Goal: Task Accomplishment & Management: Complete application form

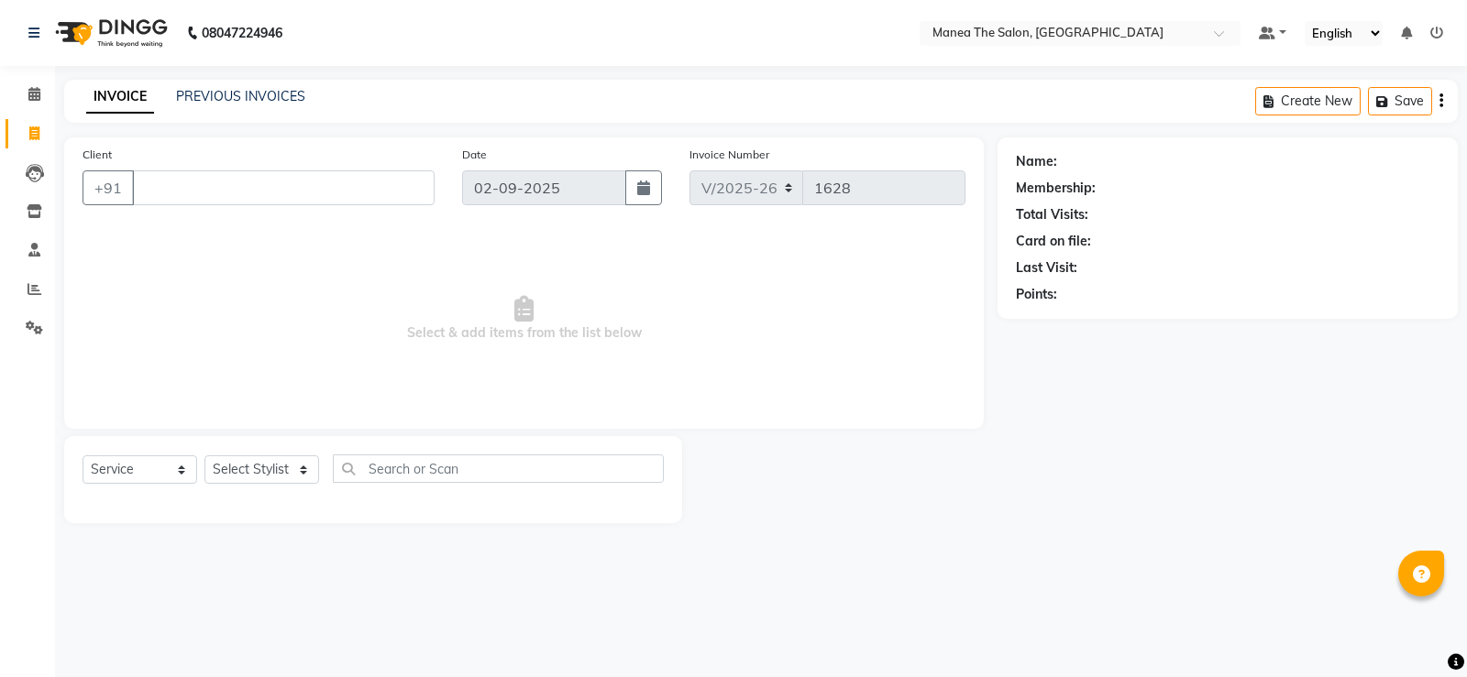
select select "5514"
select select "service"
click at [302, 470] on select "Select Stylist LuvPreeth Singh Mamatha Monalika mousim Raju Rehan Ali Rohith sa…" at bounding box center [261, 470] width 115 height 28
select select "59470"
click at [204, 456] on select "Select Stylist LuvPreeth Singh Mamatha Monalika mousim Raju Rehan Ali Rohith sa…" at bounding box center [261, 470] width 115 height 28
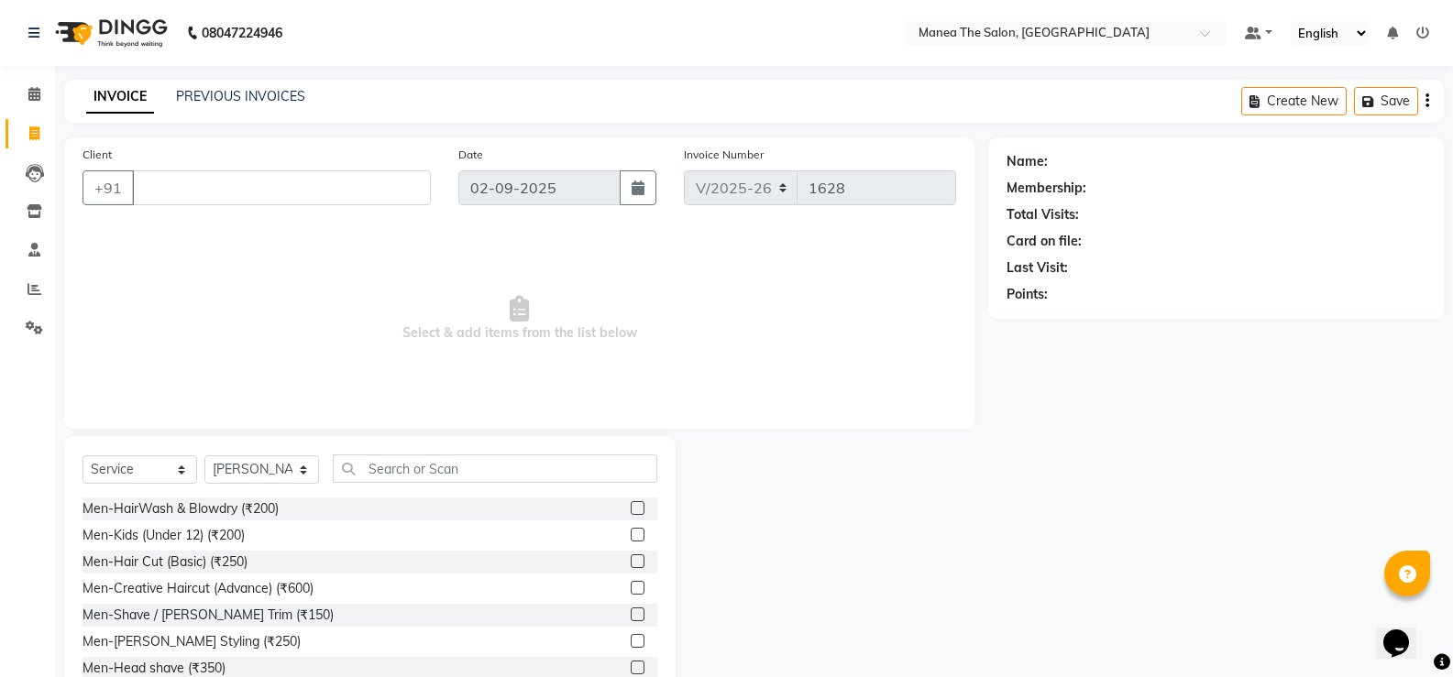
click at [631, 613] on label at bounding box center [638, 615] width 14 height 14
click at [631, 613] on input "checkbox" at bounding box center [637, 616] width 12 height 12
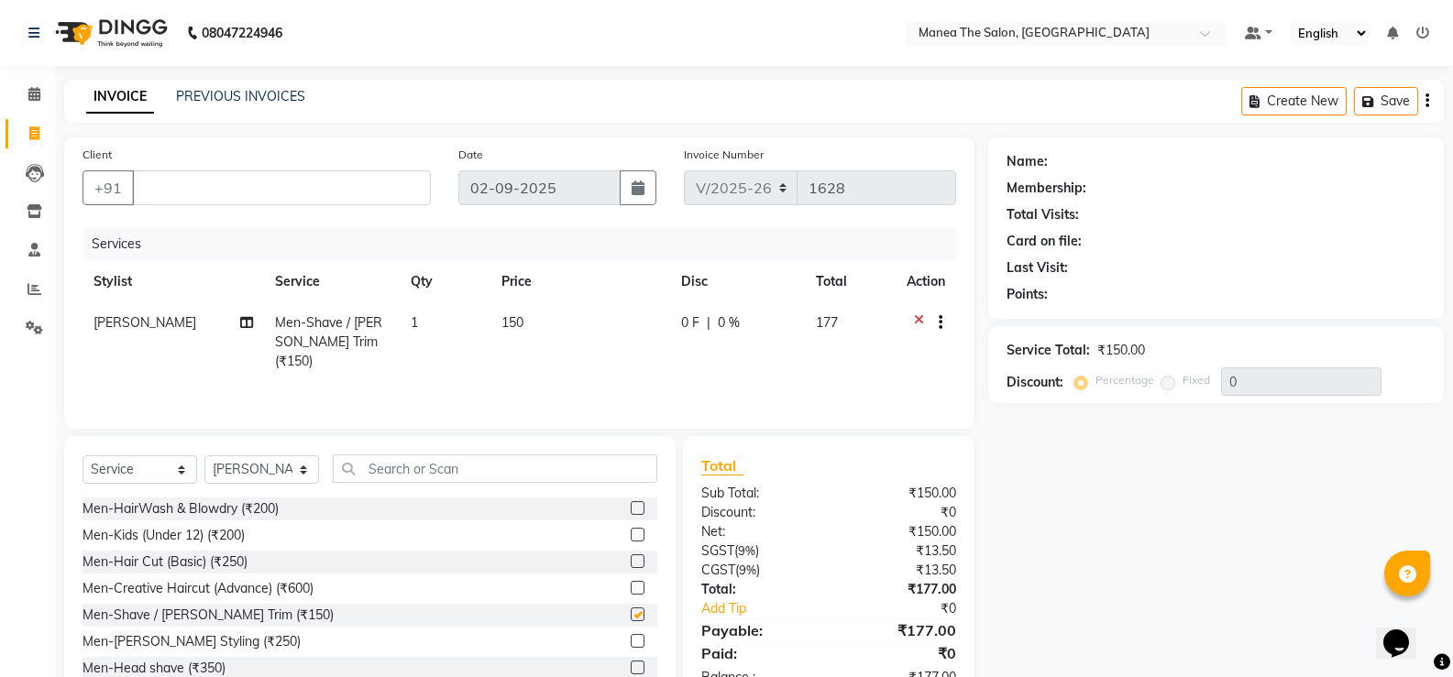
checkbox input "false"
click at [302, 469] on select "Select Stylist LuvPreeth Singh Mamatha Monalika mousim Raju Rehan Ali Rohith sa…" at bounding box center [261, 470] width 115 height 28
select select "62913"
click at [204, 456] on select "Select Stylist LuvPreeth Singh Mamatha Monalika mousim Raju Rehan Ali Rohith sa…" at bounding box center [261, 470] width 115 height 28
click at [450, 464] on input "text" at bounding box center [495, 469] width 324 height 28
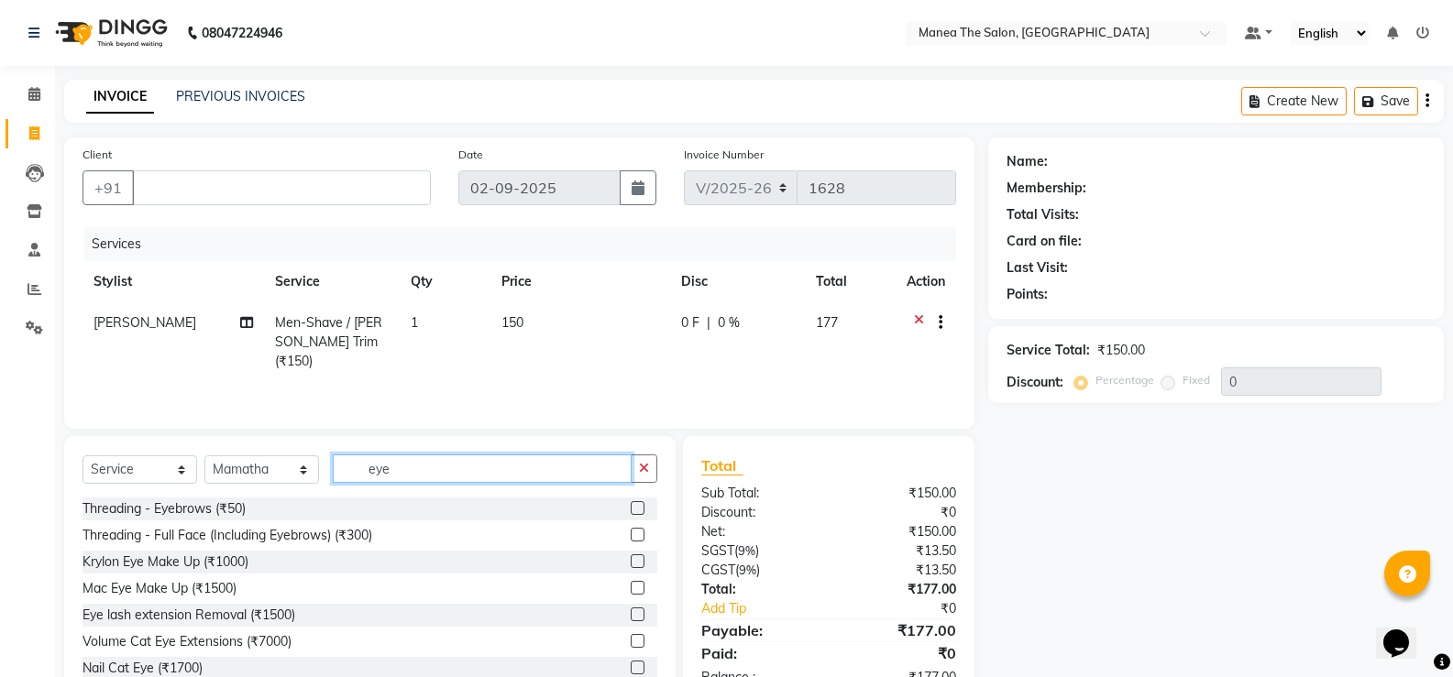
type input "eye"
drag, startPoint x: 624, startPoint y: 507, endPoint x: 609, endPoint y: 505, distance: 15.7
click at [631, 506] on label at bounding box center [638, 508] width 14 height 14
click at [631, 506] on input "checkbox" at bounding box center [637, 509] width 12 height 12
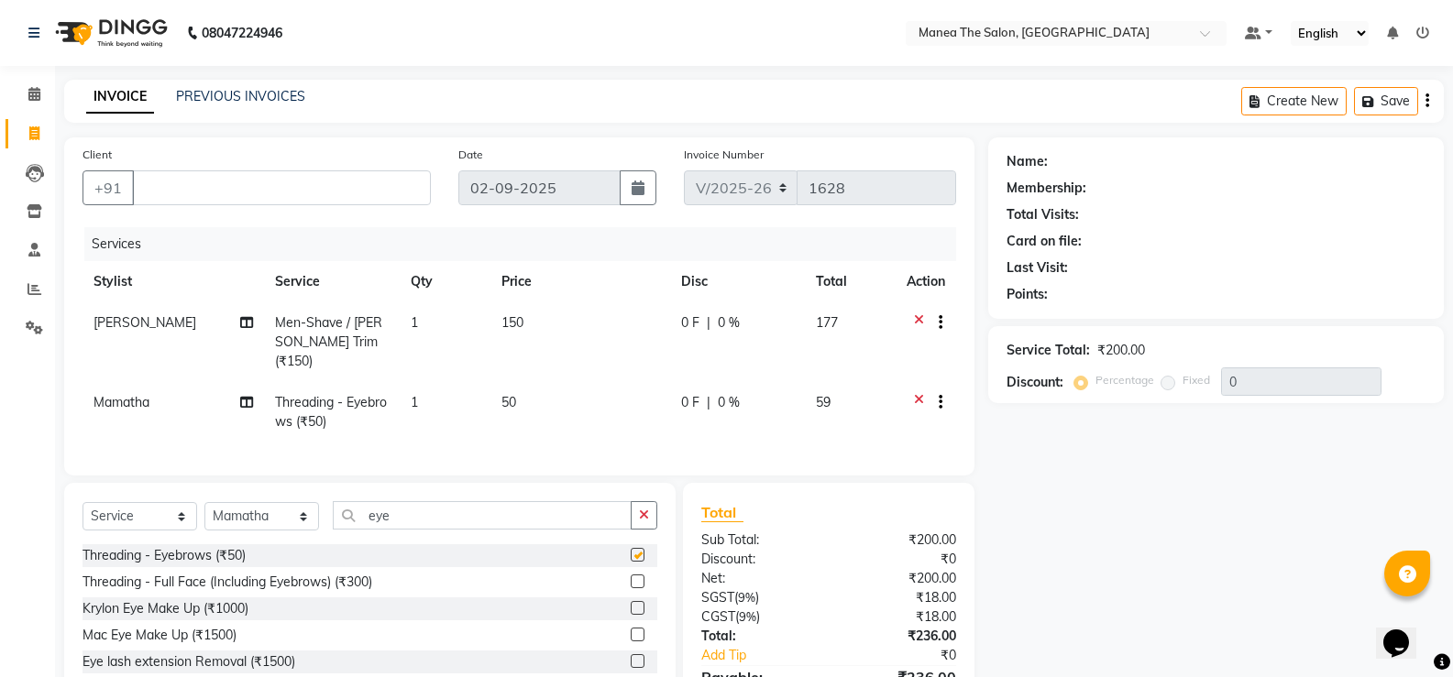
checkbox input "false"
click at [449, 506] on input "eye" at bounding box center [482, 515] width 299 height 28
type input "e"
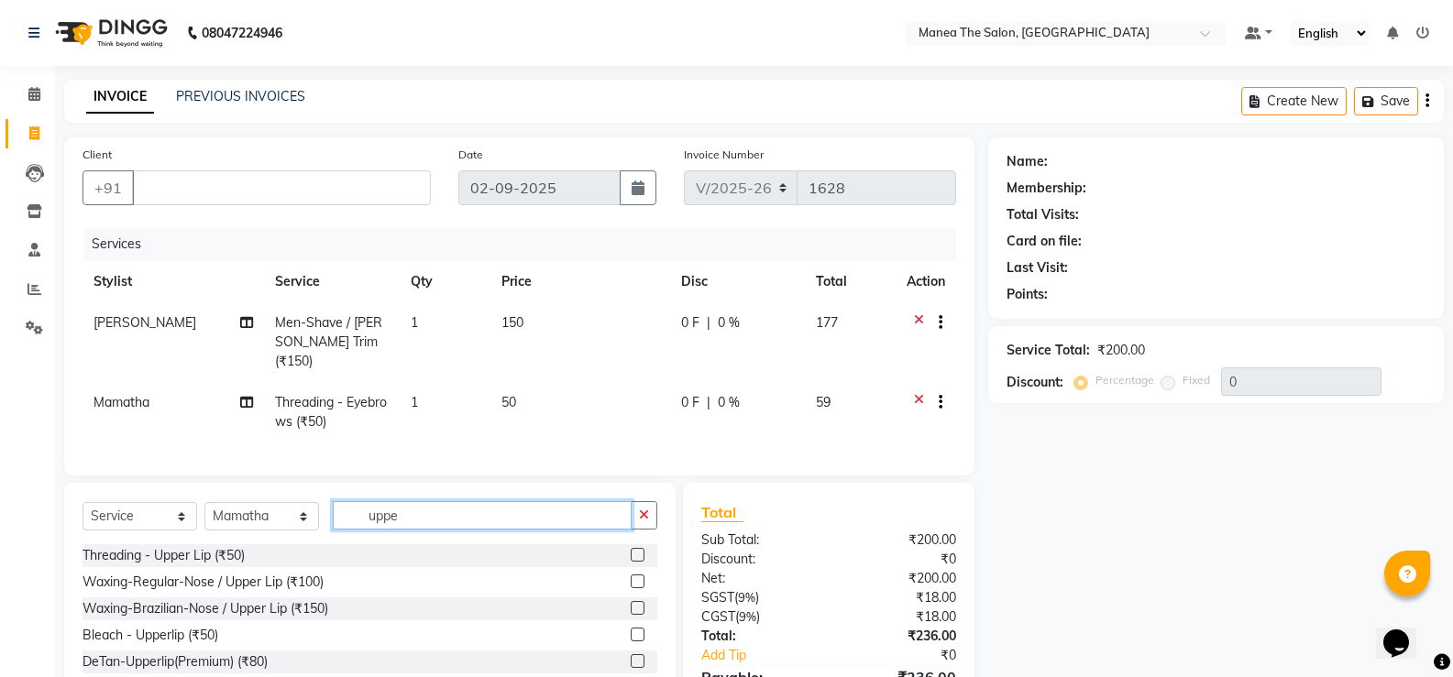
type input "uppe"
click at [635, 552] on label at bounding box center [638, 555] width 14 height 14
click at [635, 552] on input "checkbox" at bounding box center [637, 556] width 12 height 12
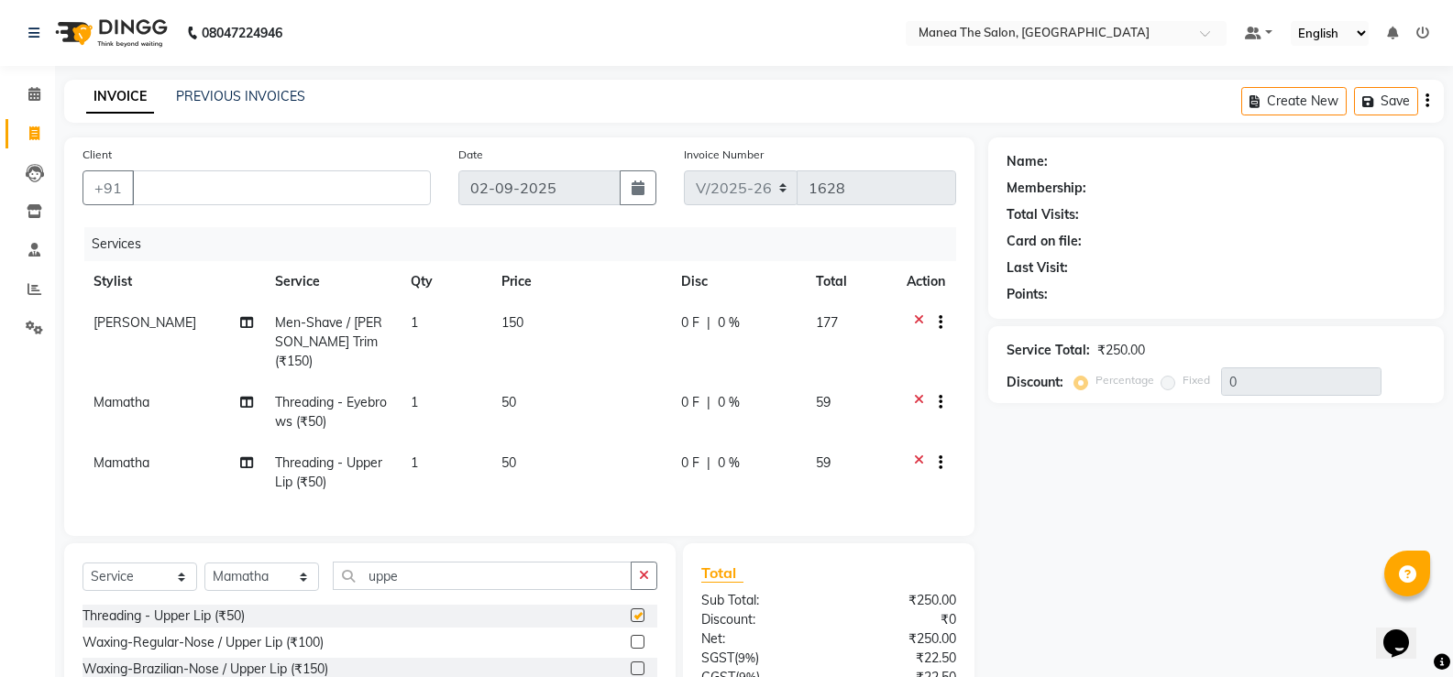
checkbox input "false"
click at [366, 182] on input "Client" at bounding box center [281, 187] width 299 height 35
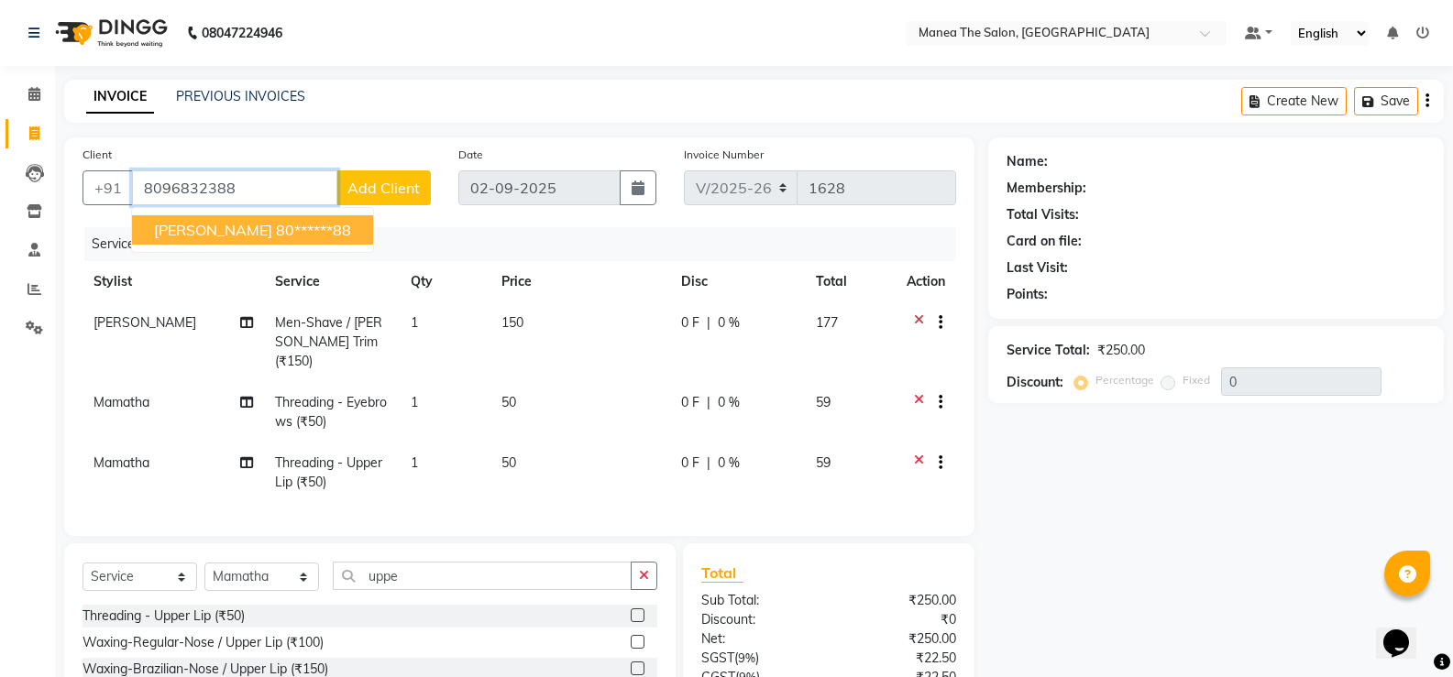
click at [276, 236] on ngb-highlight "80******88" at bounding box center [313, 230] width 75 height 18
type input "80******88"
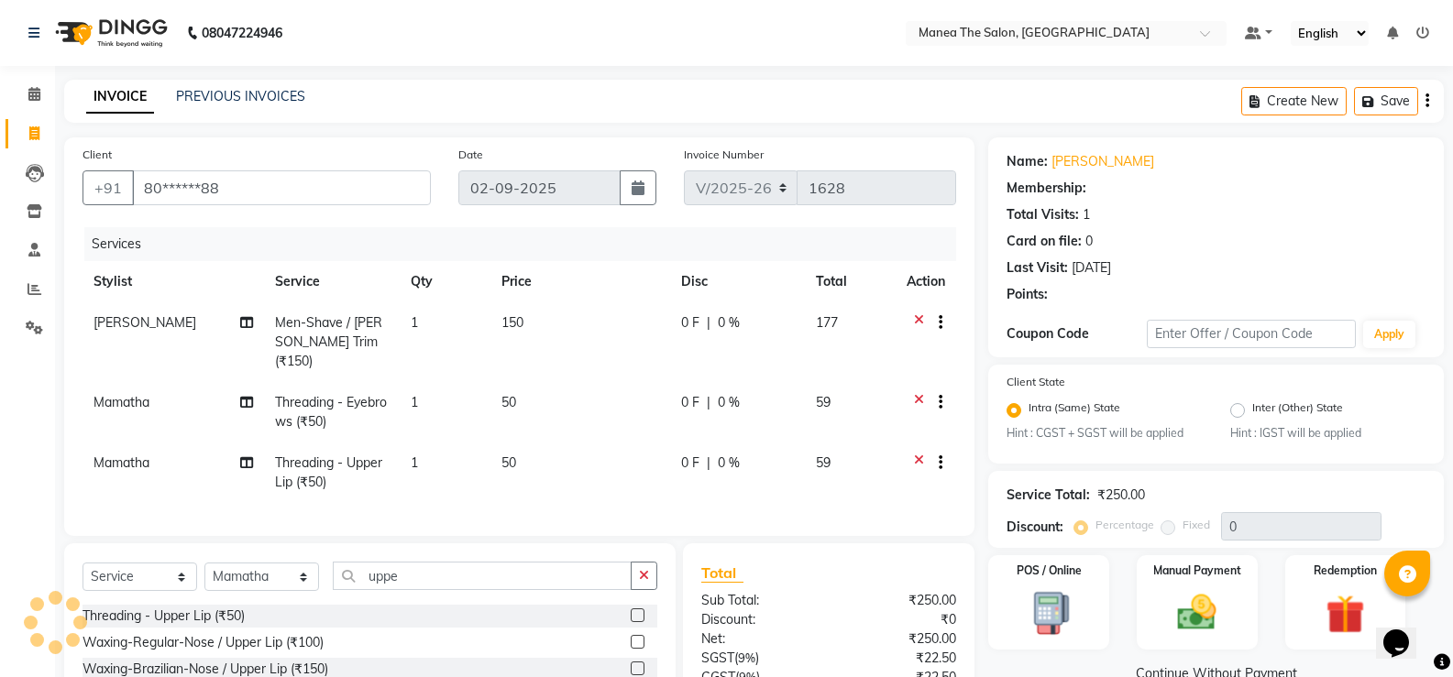
select select "1: Object"
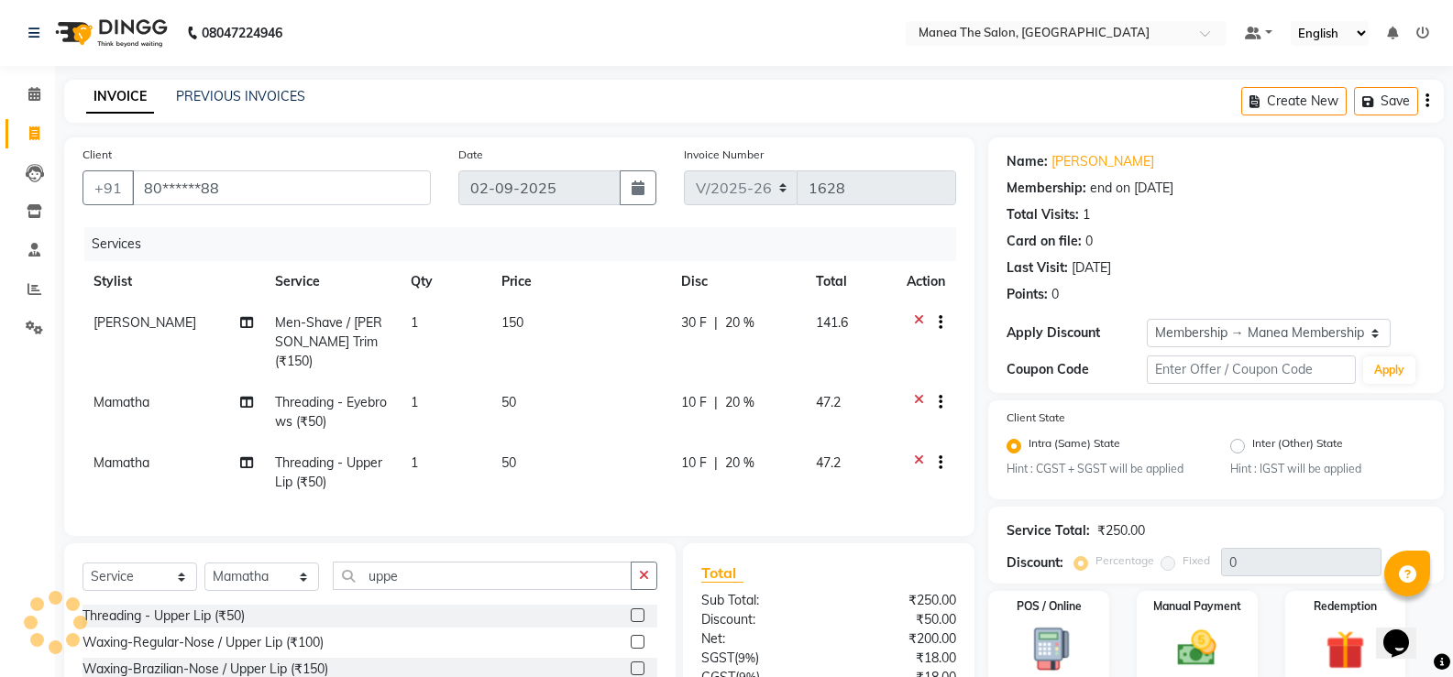
type input "20"
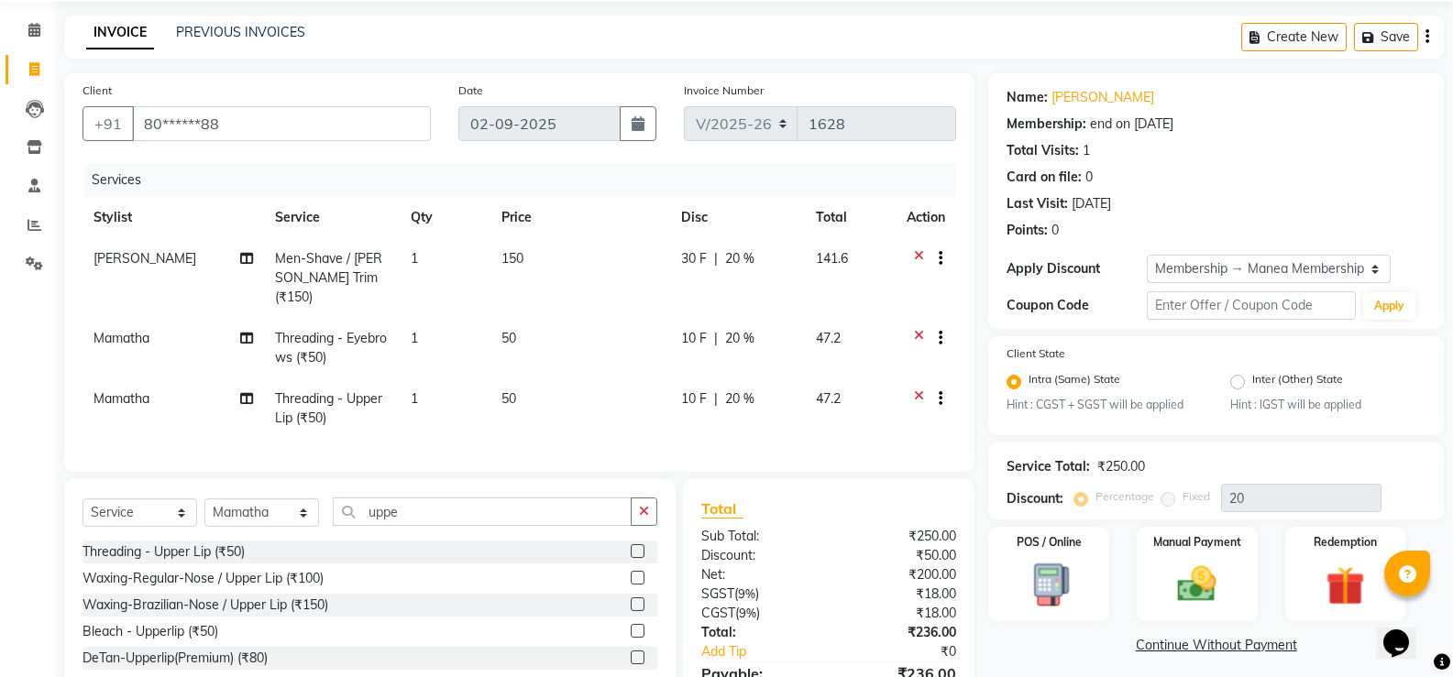
scroll to position [158, 0]
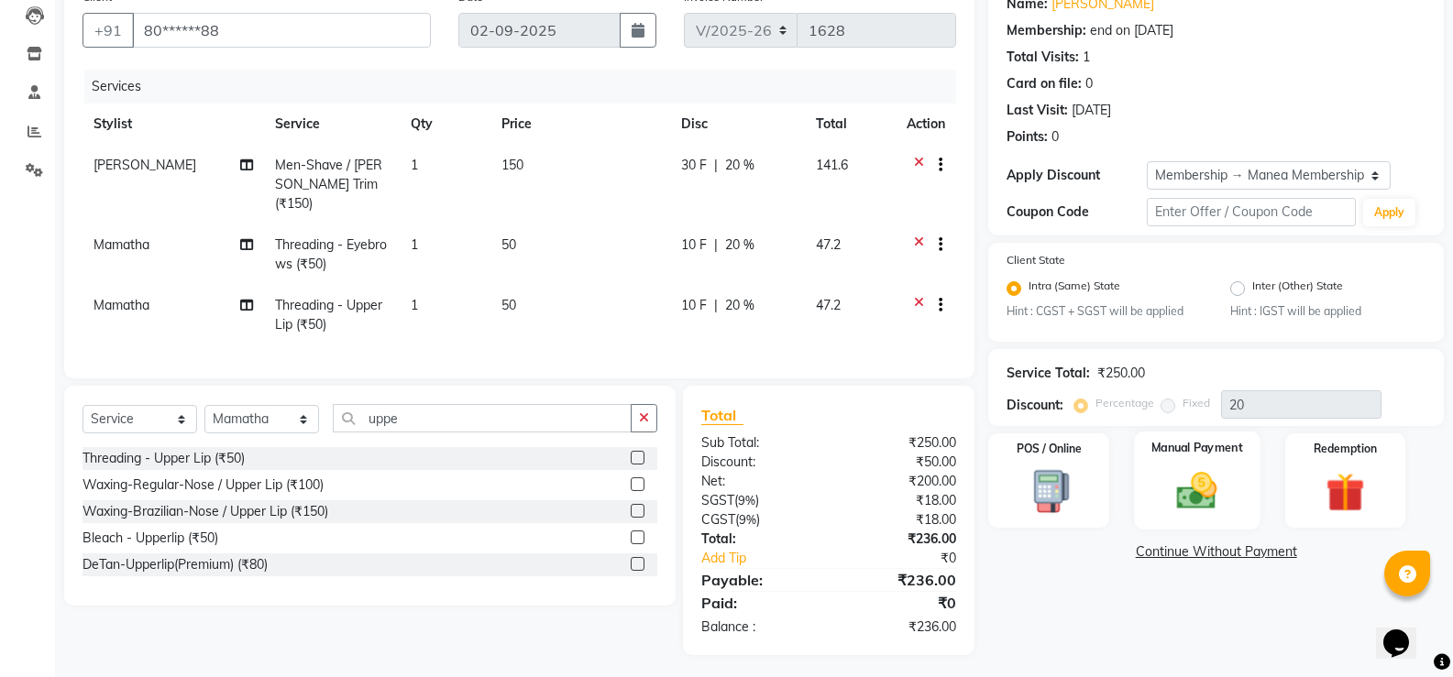
click at [1184, 498] on img at bounding box center [1196, 491] width 65 height 47
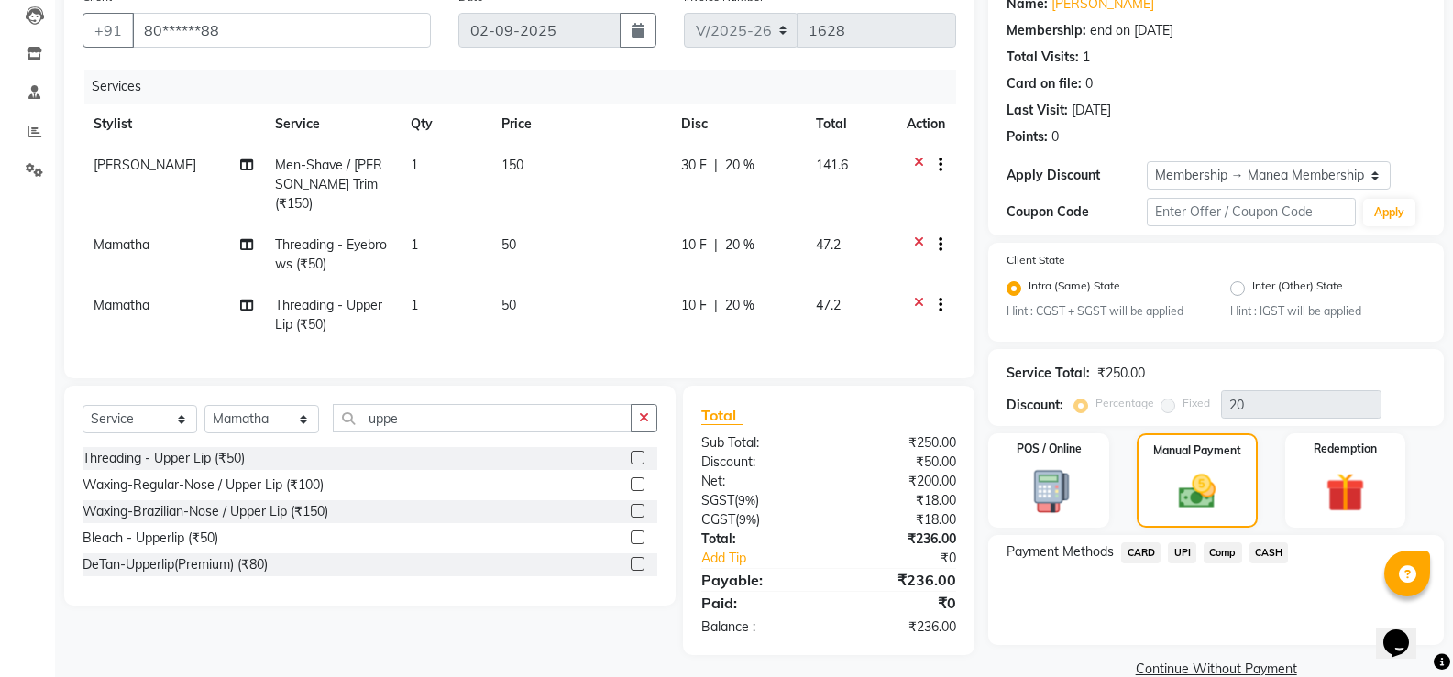
click at [1183, 555] on span "UPI" at bounding box center [1182, 553] width 28 height 21
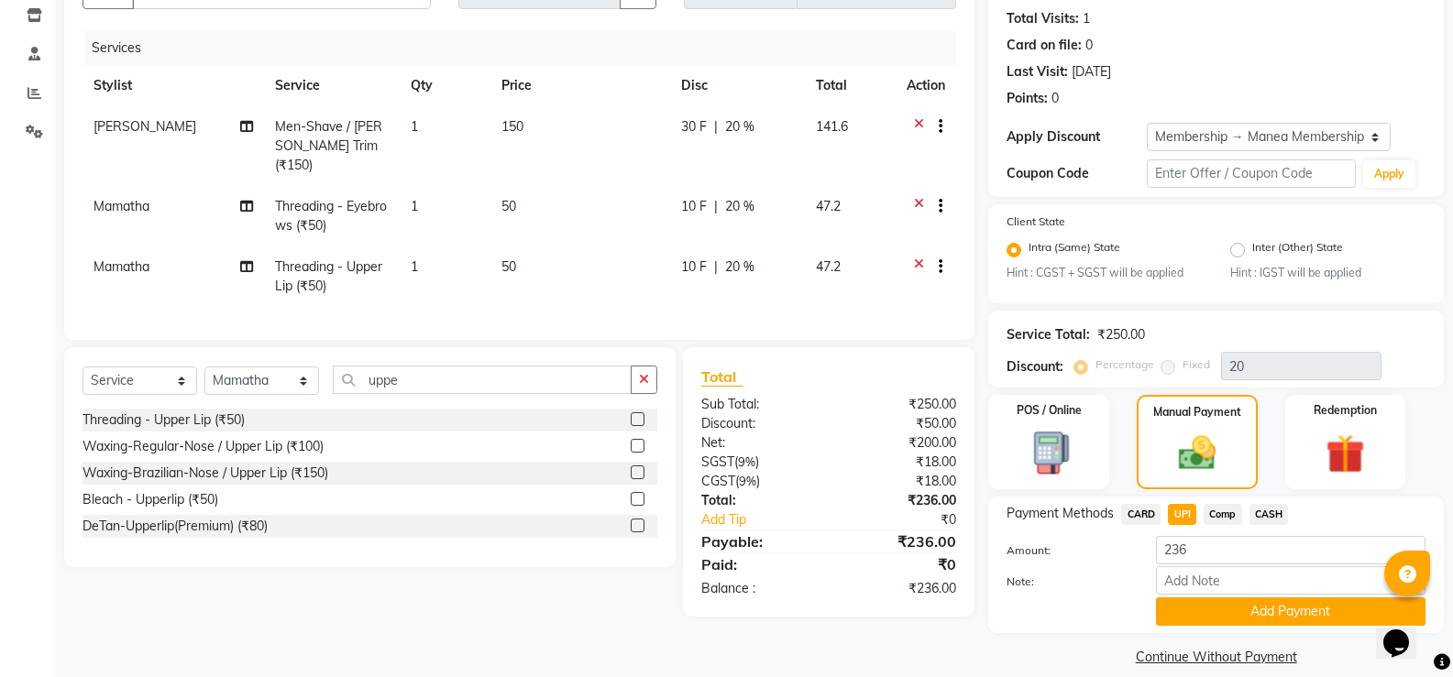
scroll to position [217, 0]
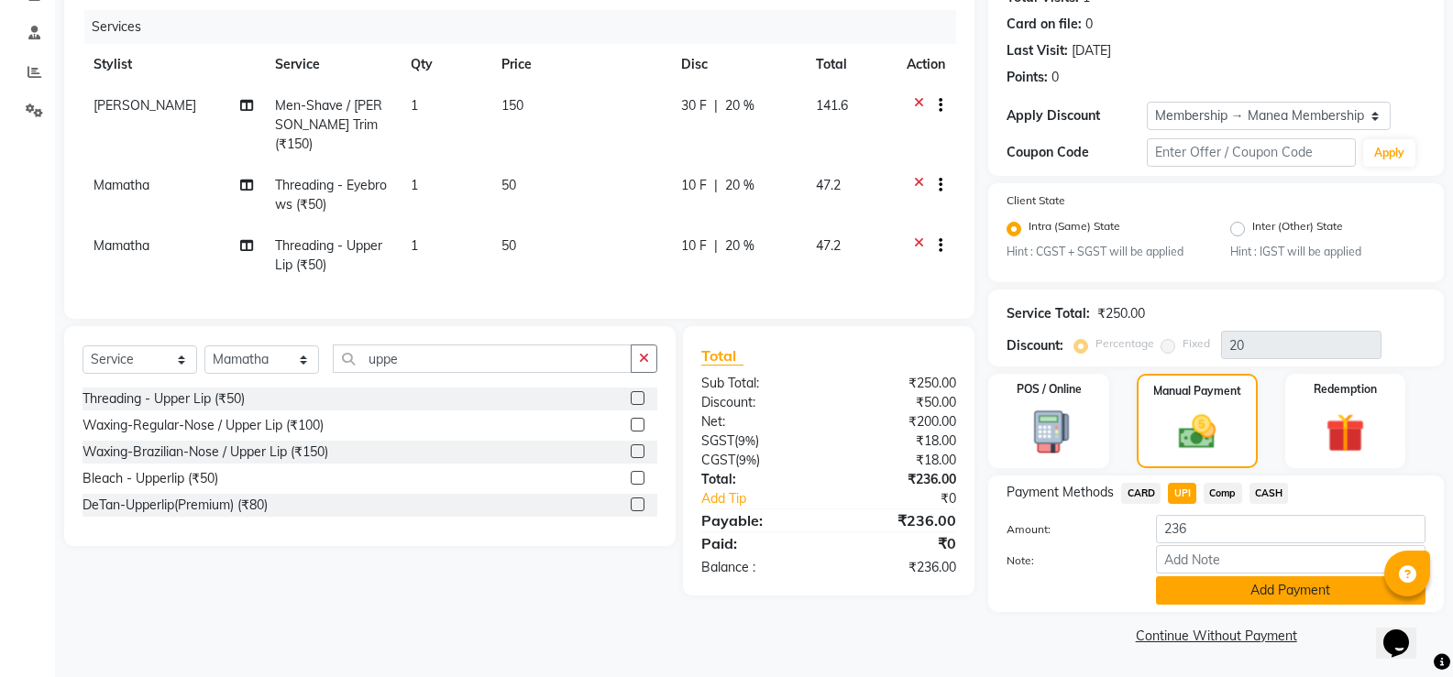
click at [1291, 592] on button "Add Payment" at bounding box center [1290, 591] width 269 height 28
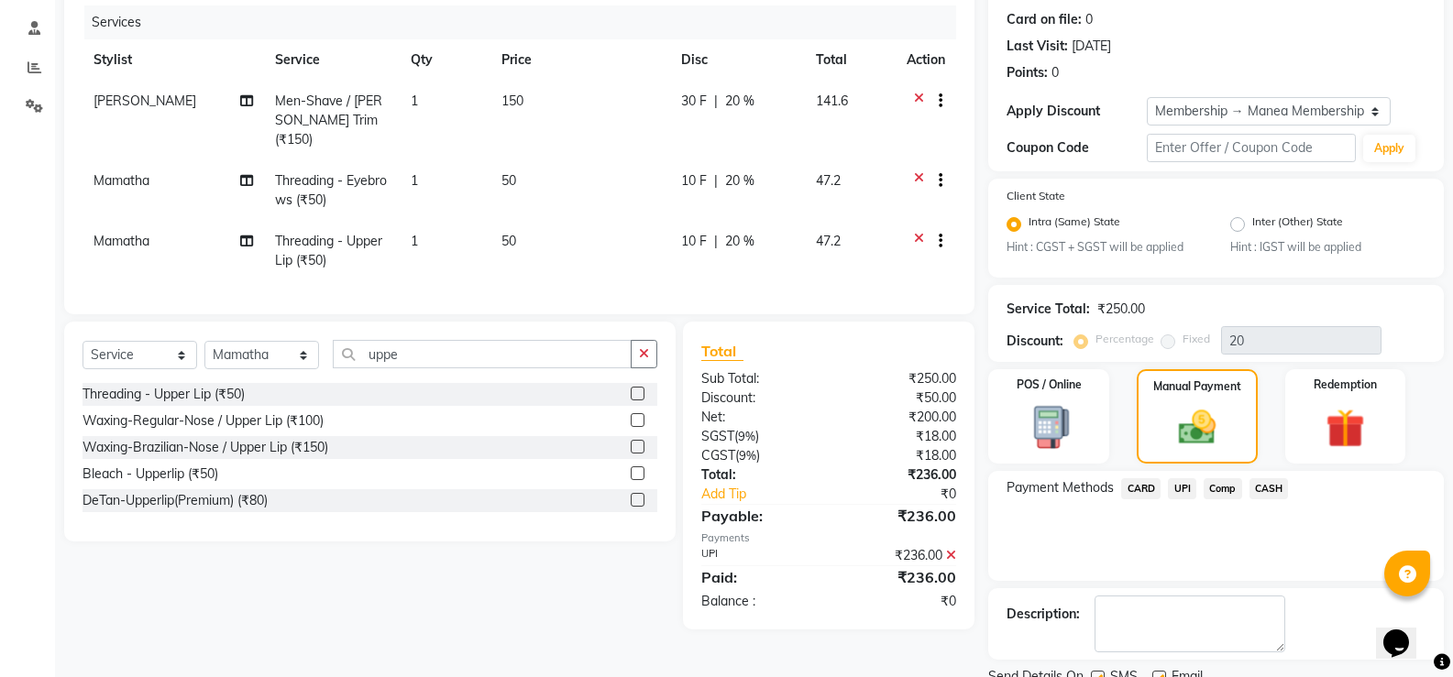
scroll to position [294, 0]
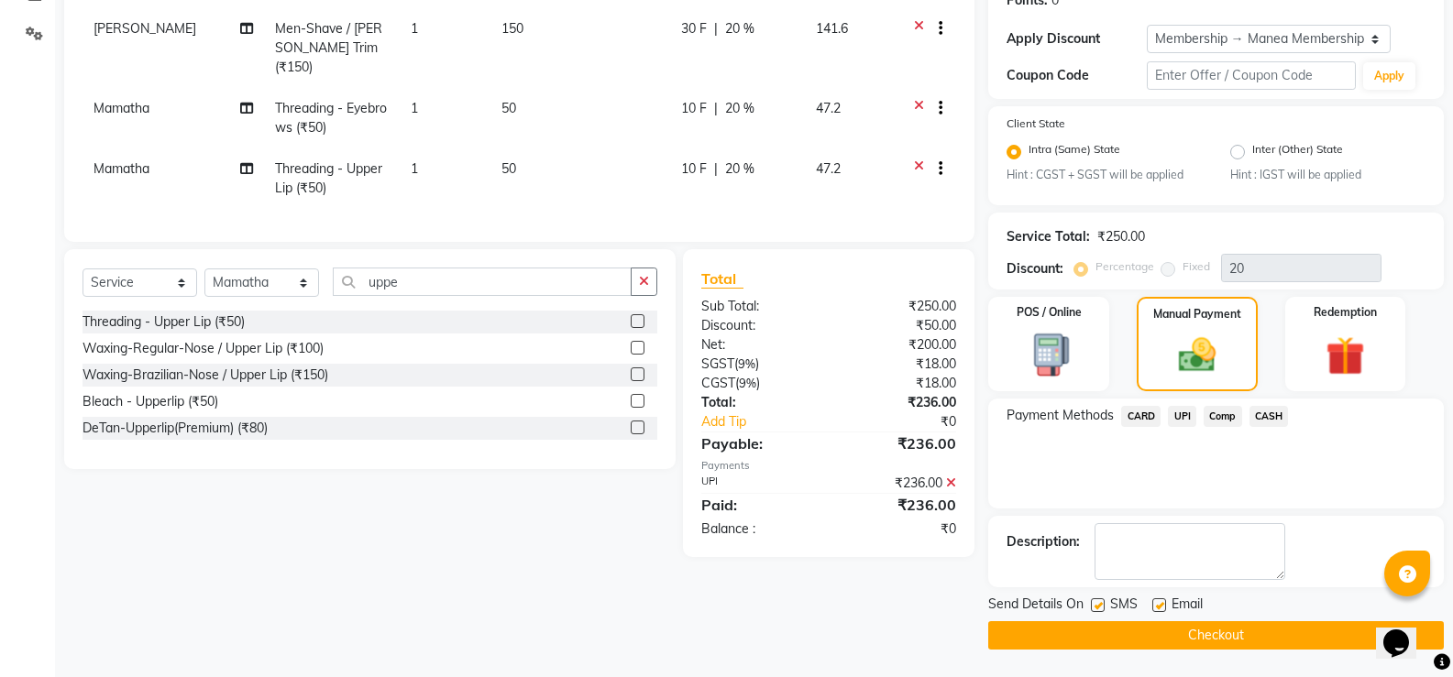
click at [1219, 633] on button "Checkout" at bounding box center [1216, 635] width 456 height 28
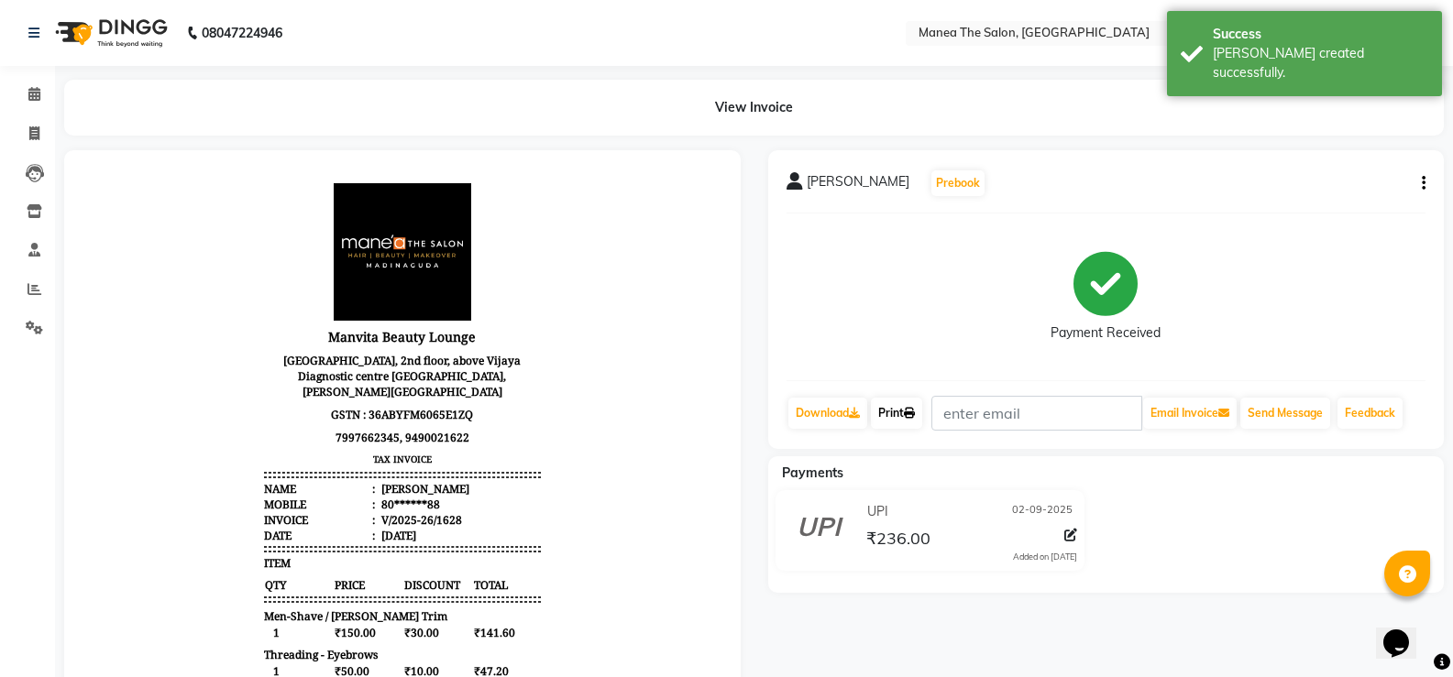
click at [900, 413] on link "Print" at bounding box center [896, 413] width 51 height 31
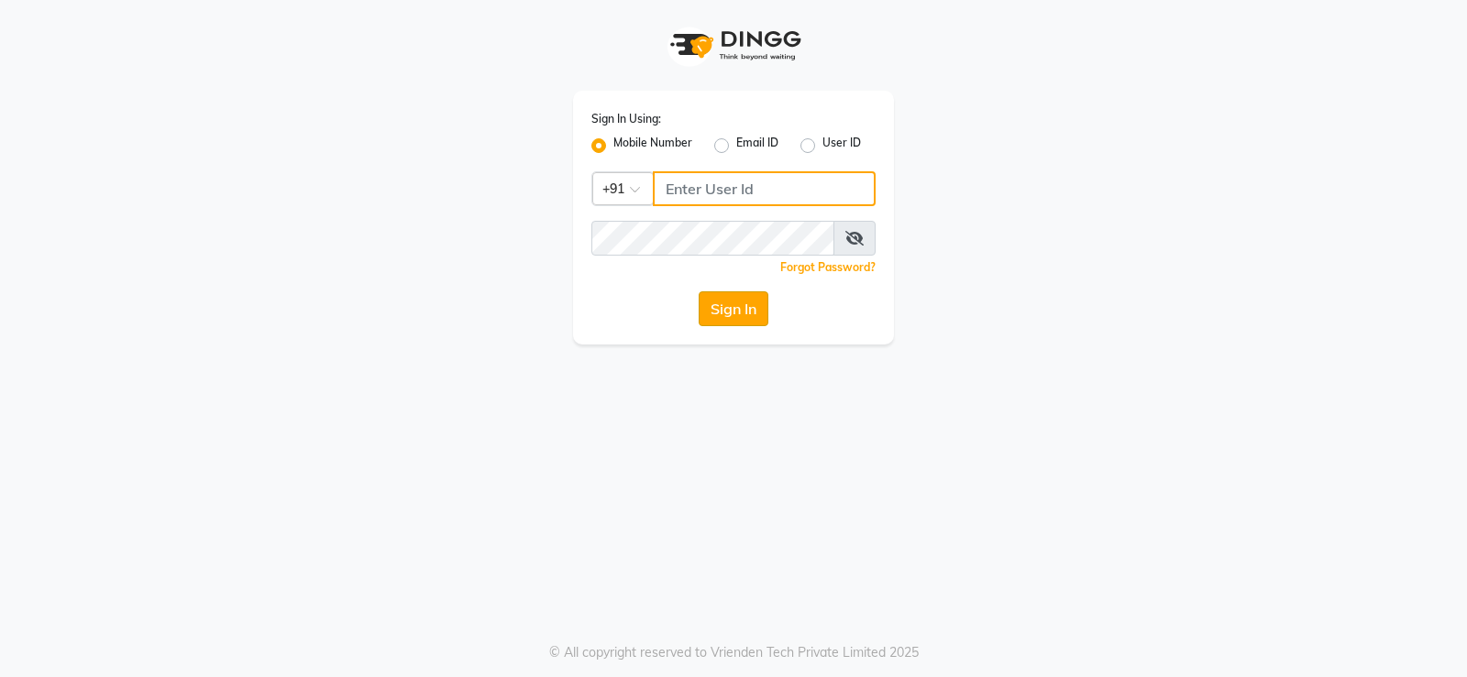
type input "9026627525"
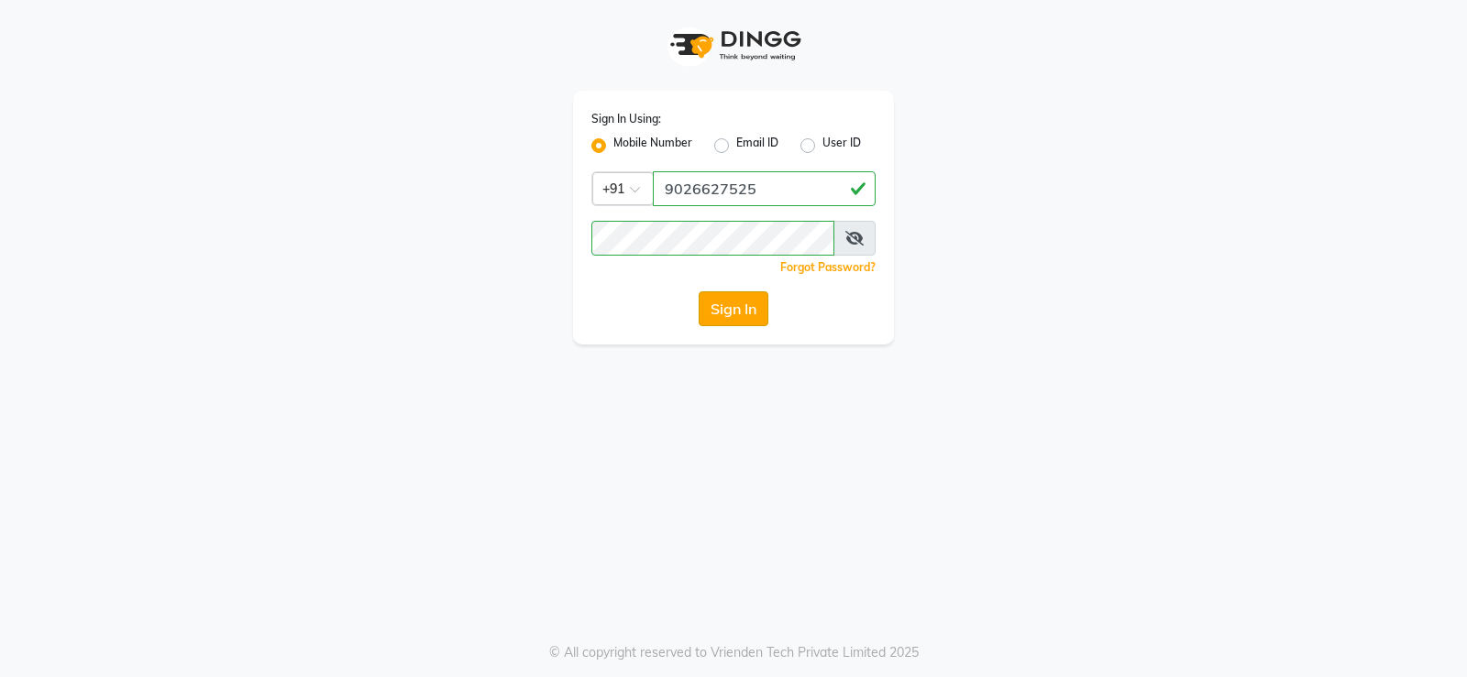
click at [728, 320] on button "Sign In" at bounding box center [733, 308] width 70 height 35
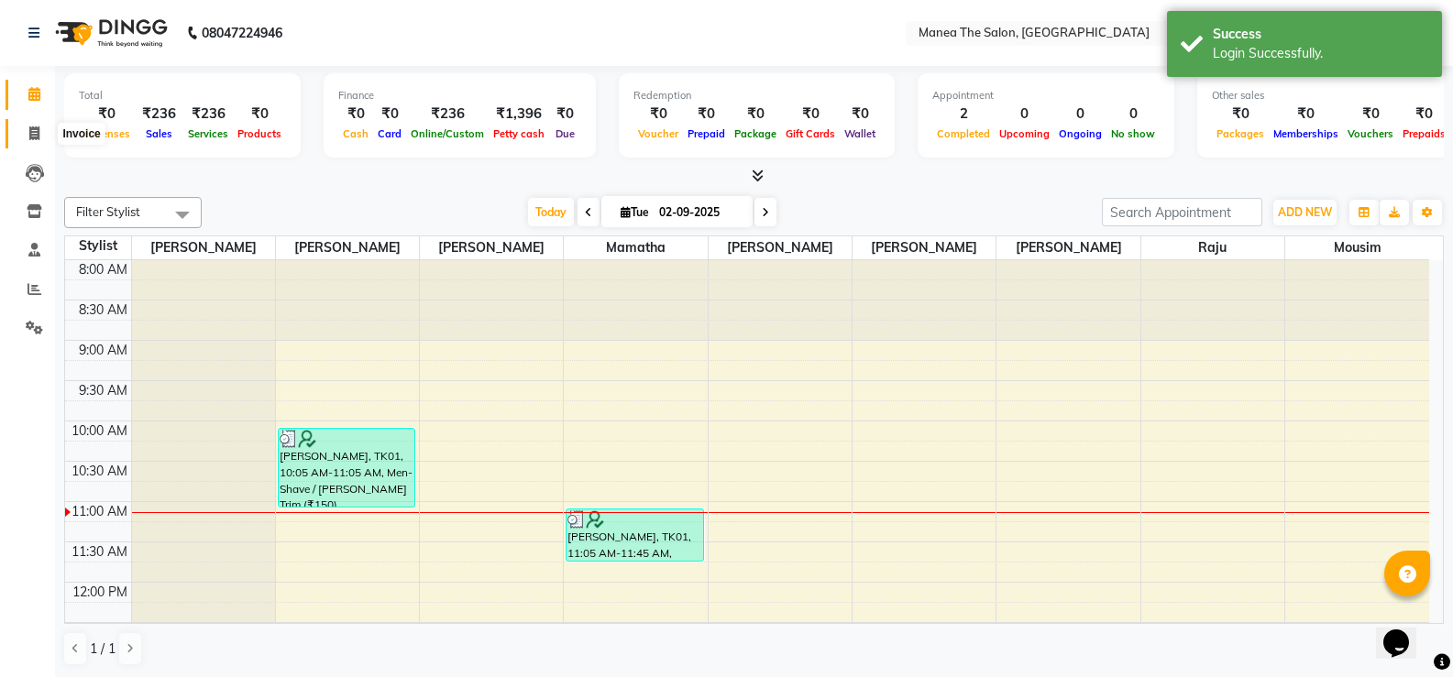
click at [38, 137] on icon at bounding box center [34, 133] width 10 height 14
select select "5514"
select select "service"
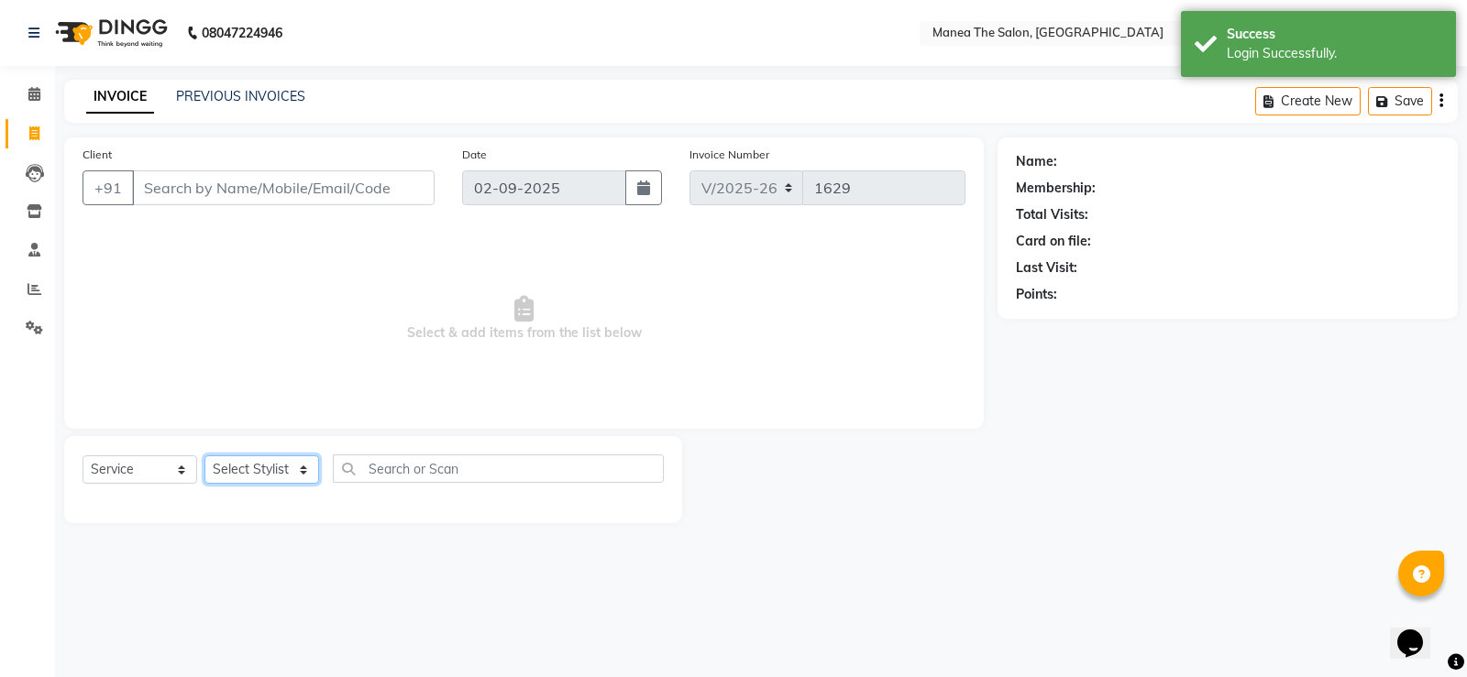
click at [307, 469] on select "Select Stylist LuvPreeth Singh Mamatha Monalika mousim Raju Rehan Ali Rohith sa…" at bounding box center [261, 470] width 115 height 28
select select "62913"
click at [204, 456] on select "Select Stylist LuvPreeth Singh Mamatha Monalika mousim Raju Rehan Ali Rohith sa…" at bounding box center [261, 470] width 115 height 28
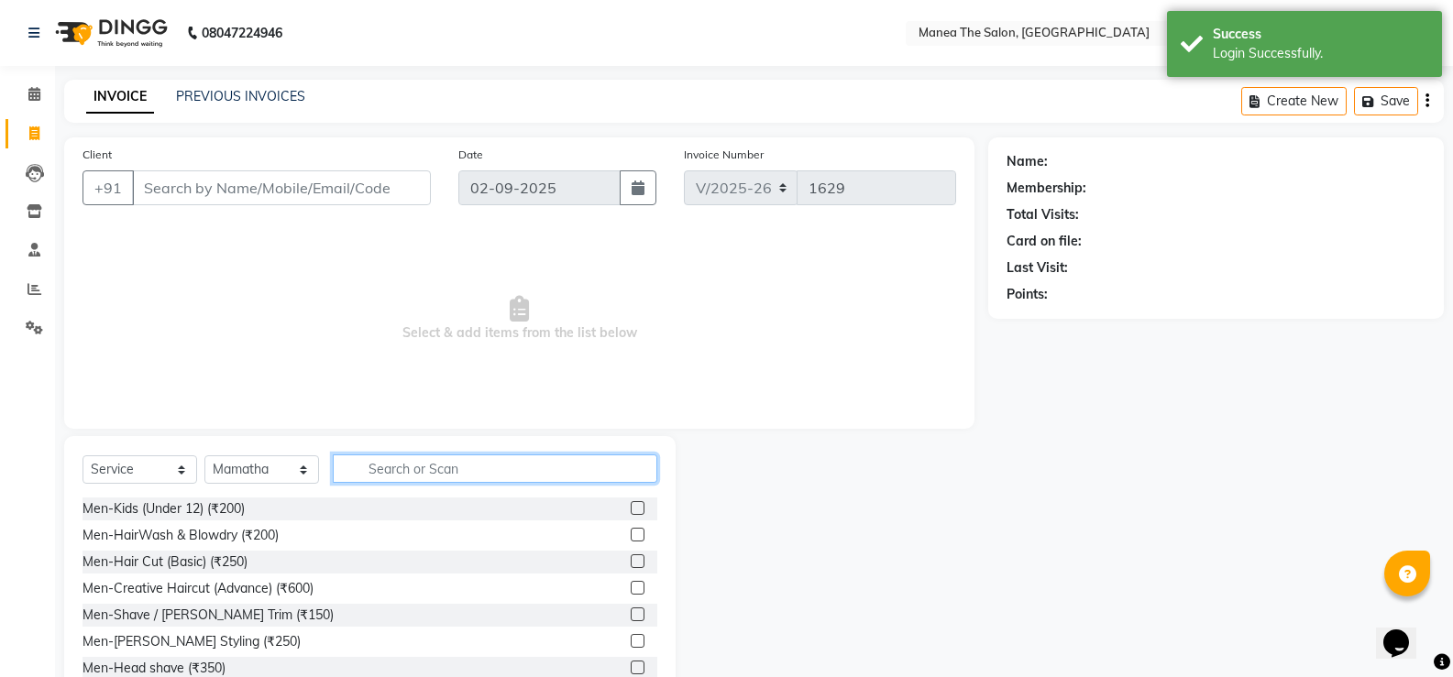
click at [399, 474] on input "text" at bounding box center [495, 469] width 324 height 28
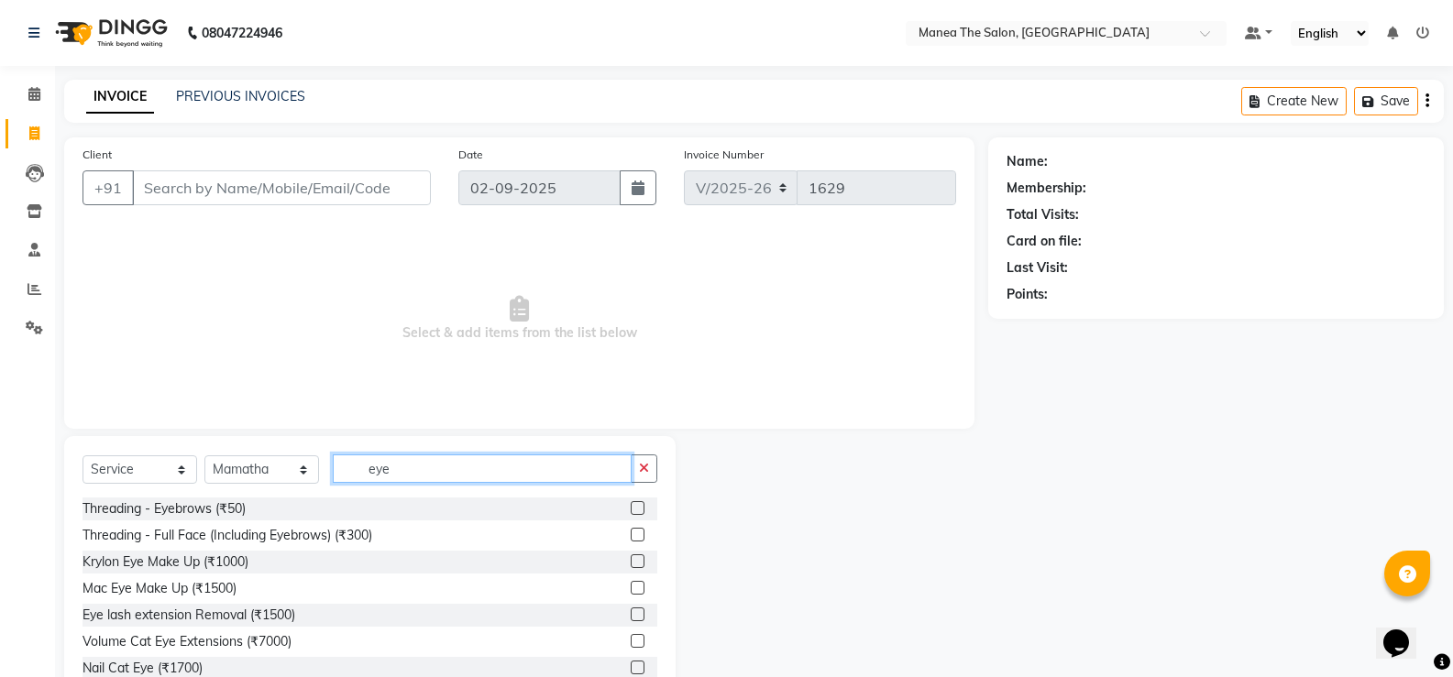
type input "eye"
click at [631, 510] on label at bounding box center [638, 508] width 14 height 14
click at [631, 510] on input "checkbox" at bounding box center [637, 509] width 12 height 12
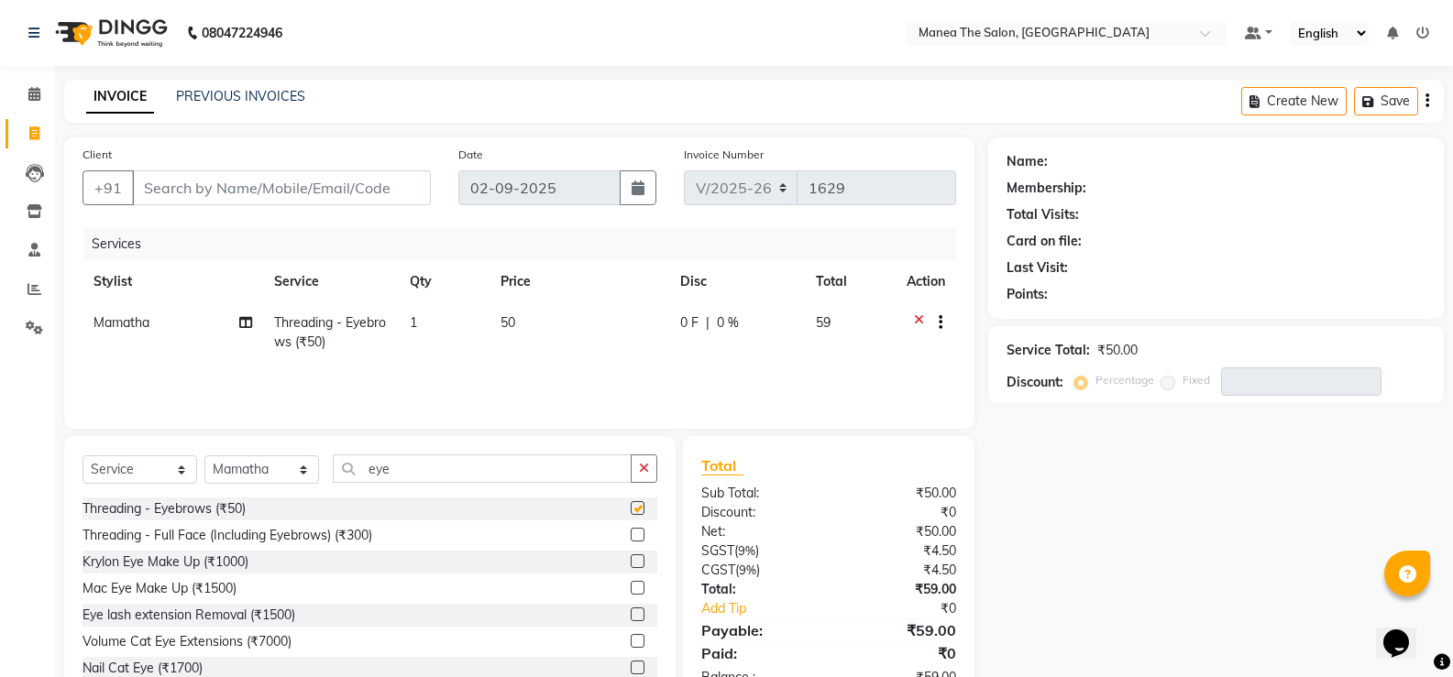
checkbox input "false"
click at [336, 183] on input "Client" at bounding box center [281, 187] width 299 height 35
type input "9"
type input "0"
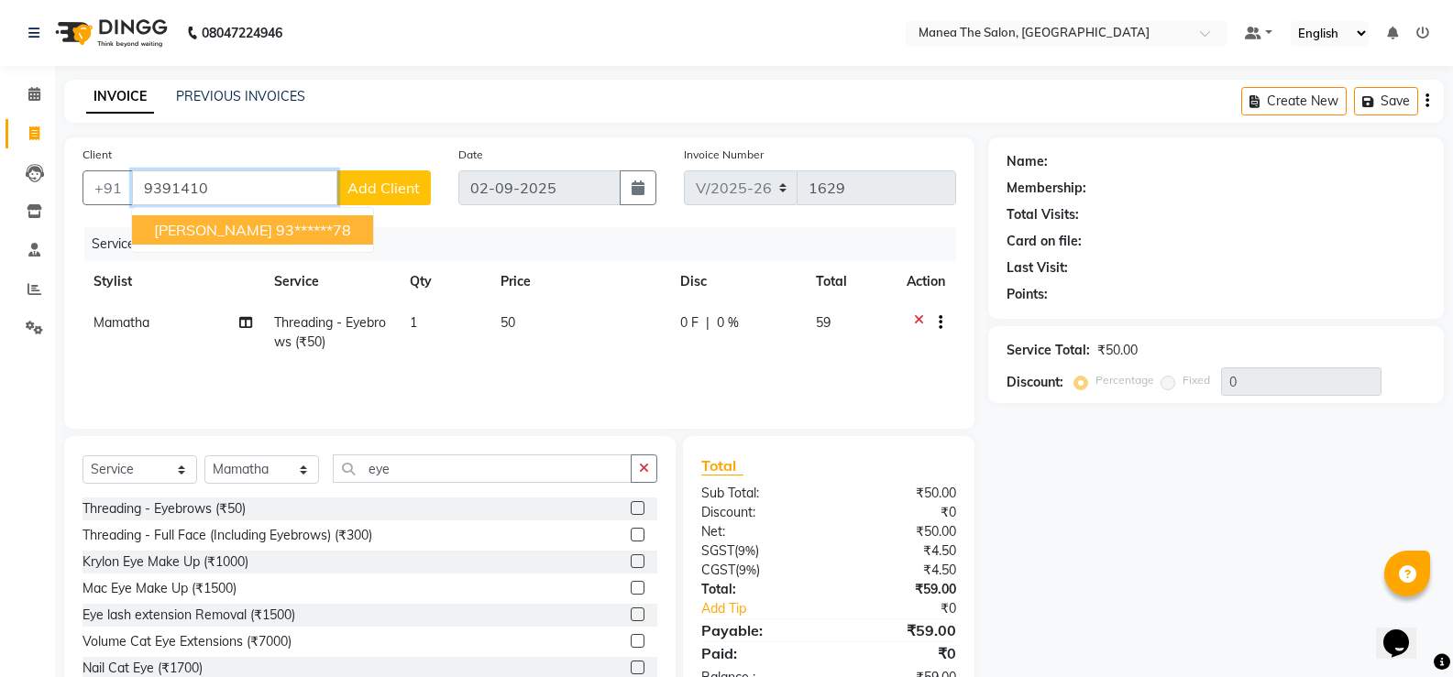
click at [276, 235] on ngb-highlight "93******78" at bounding box center [313, 230] width 75 height 18
type input "93******78"
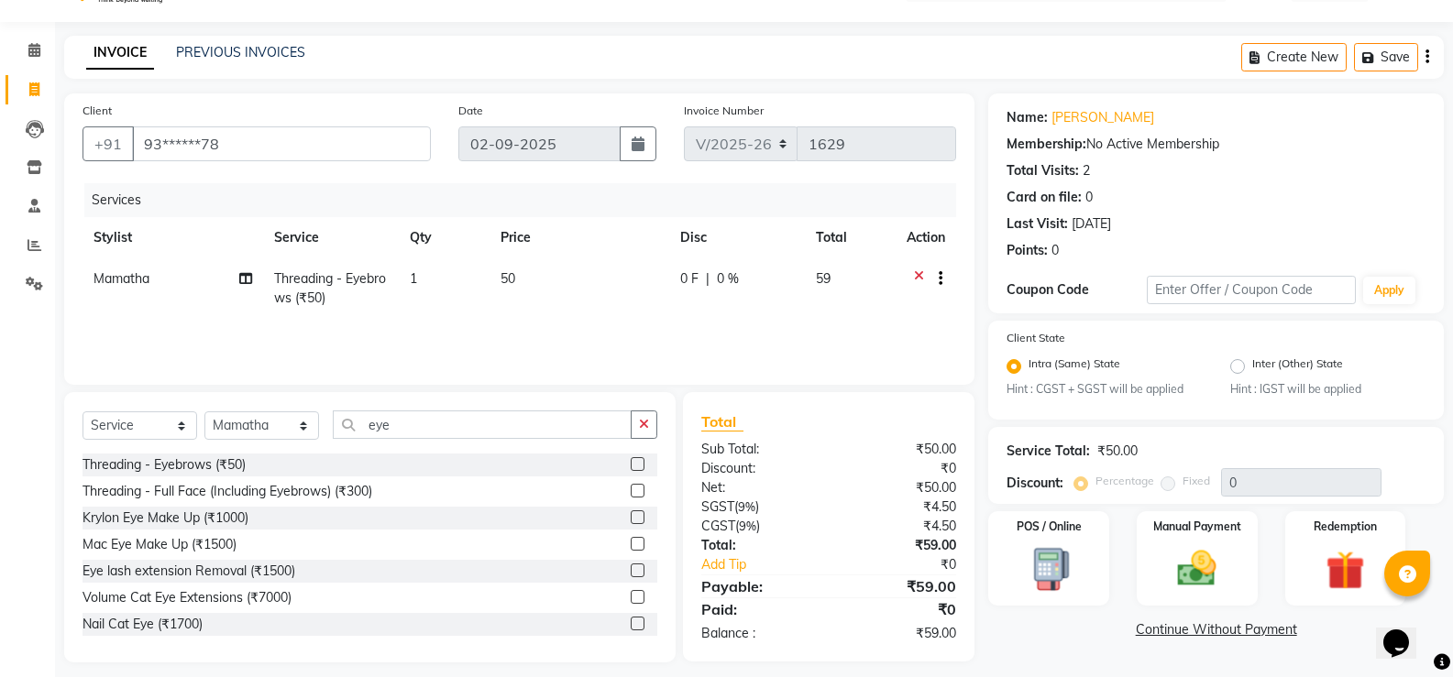
scroll to position [57, 0]
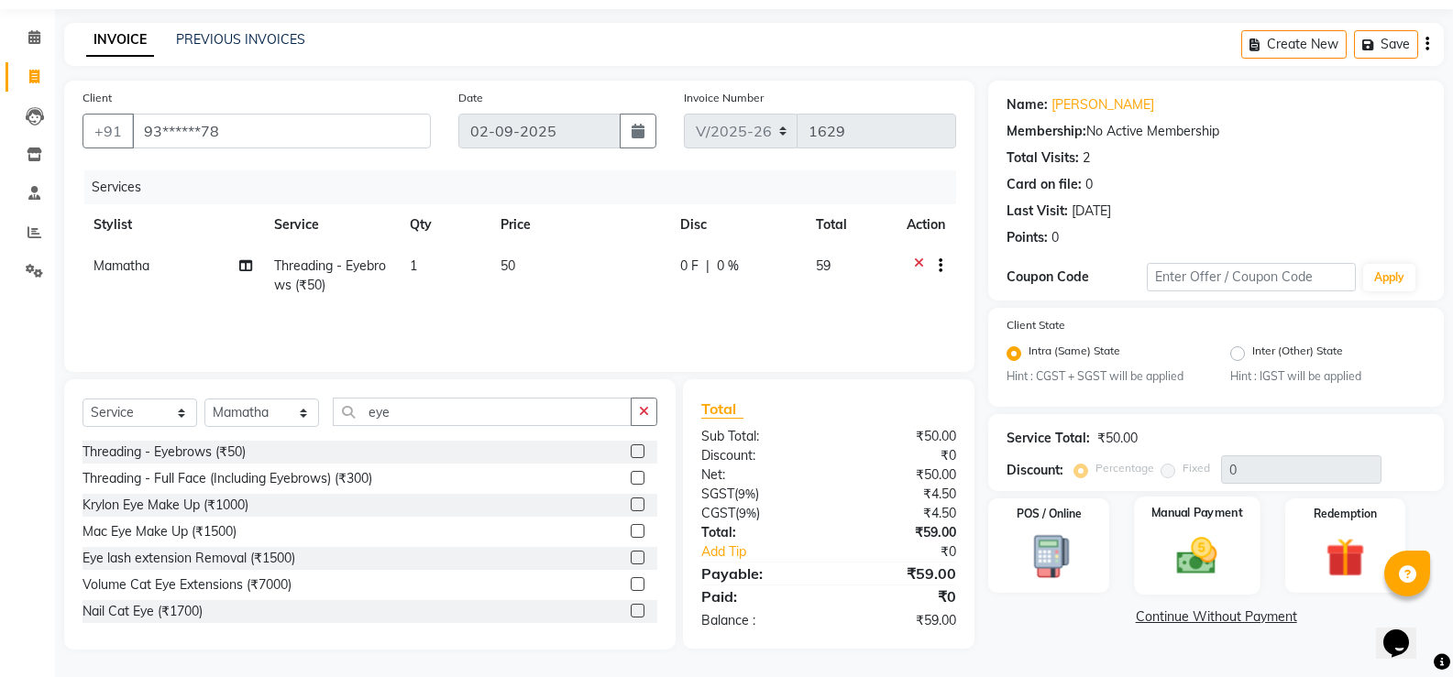
click at [1199, 563] on img at bounding box center [1196, 556] width 65 height 47
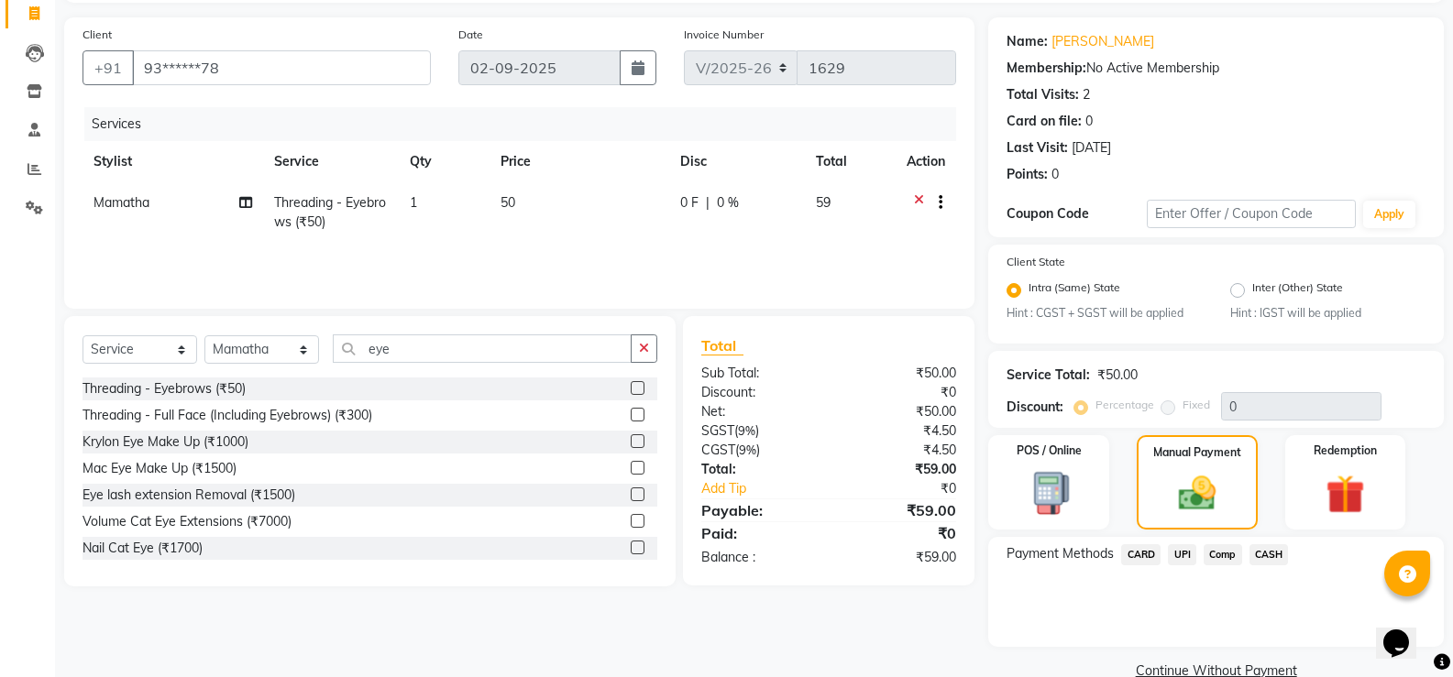
scroll to position [155, 0]
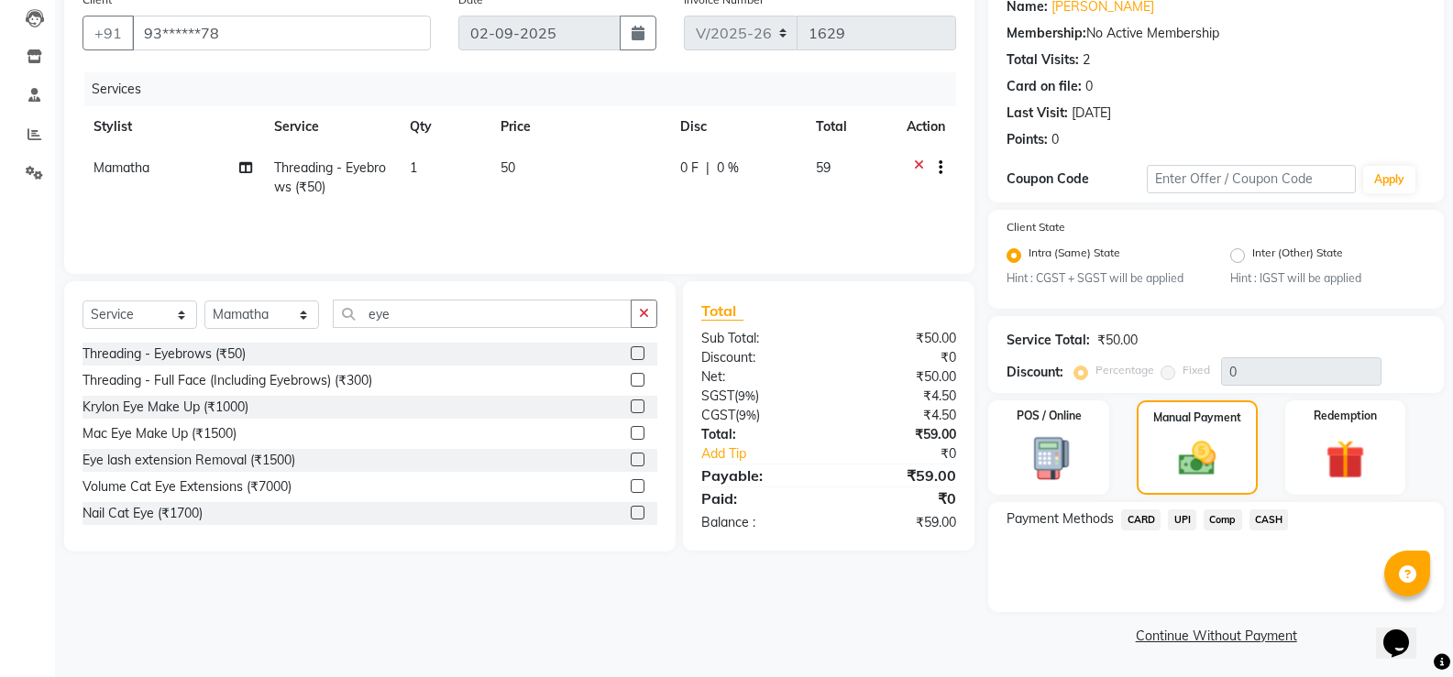
click at [1187, 519] on span "UPI" at bounding box center [1182, 520] width 28 height 21
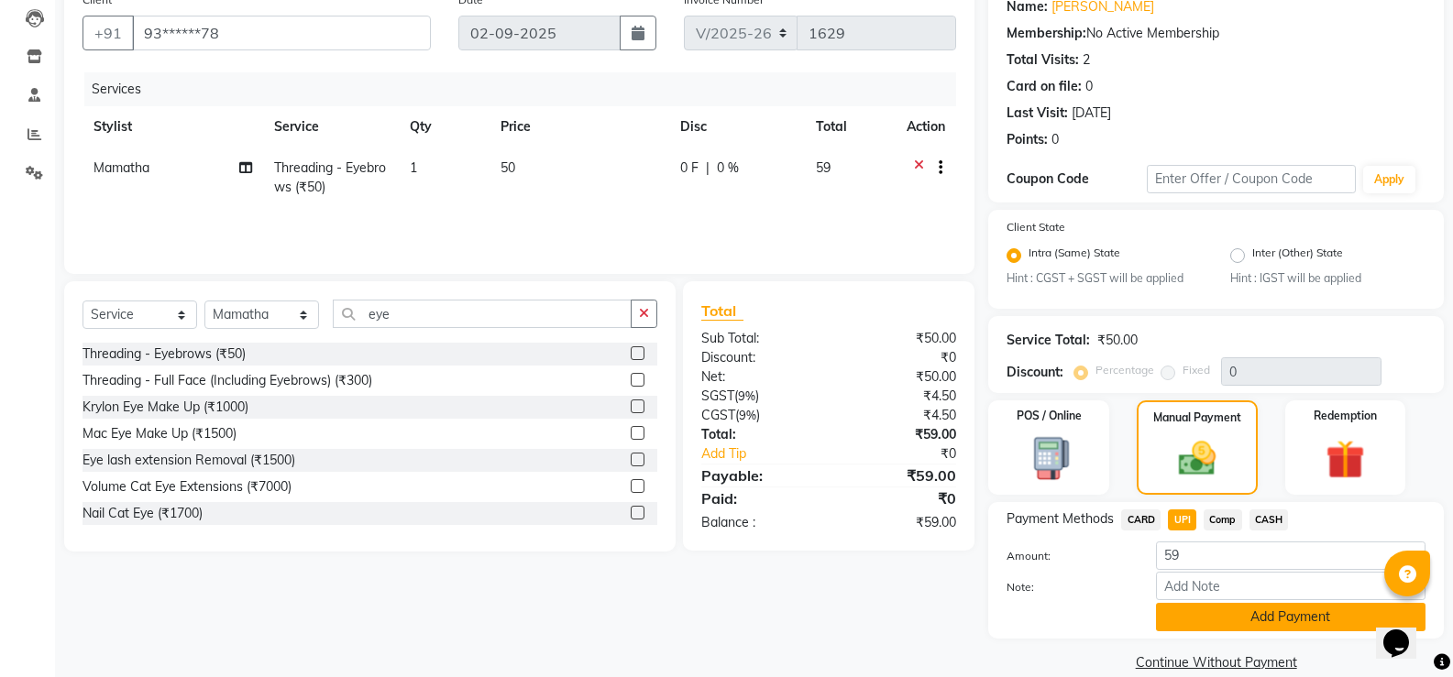
click at [1212, 612] on button "Add Payment" at bounding box center [1290, 617] width 269 height 28
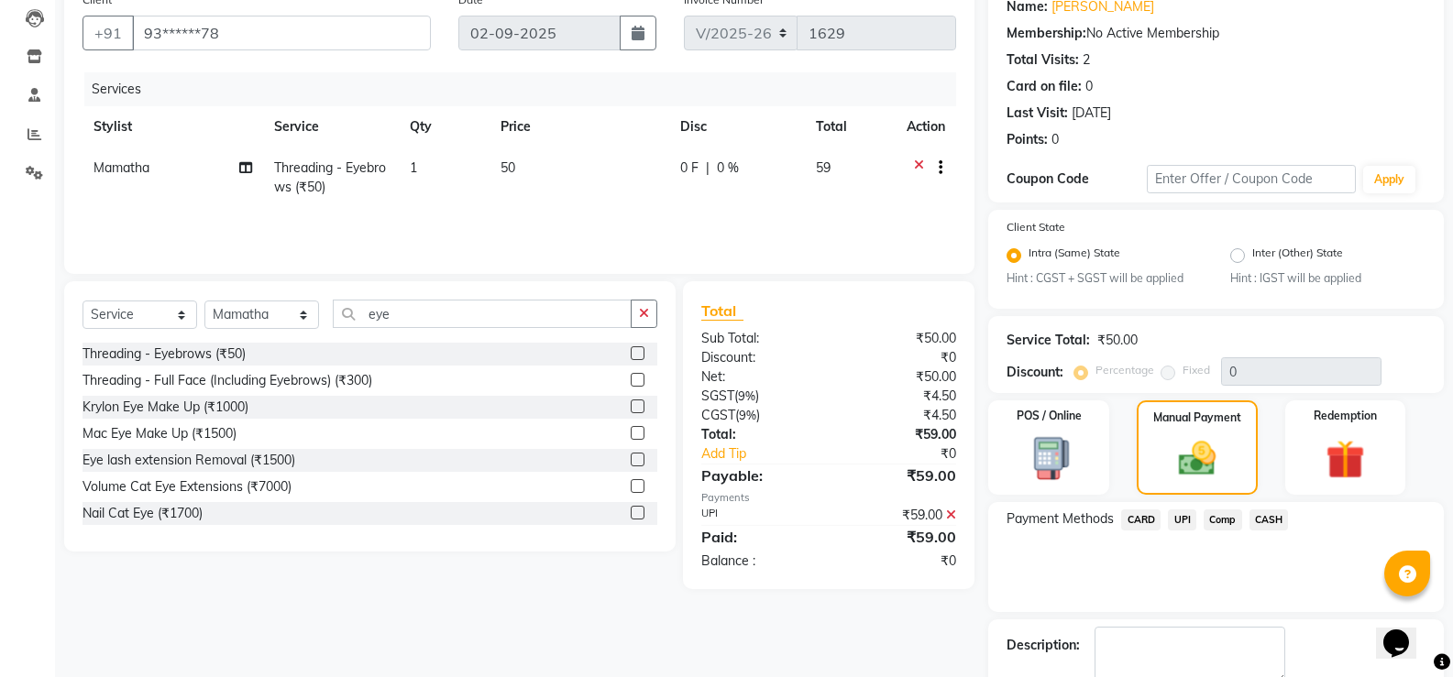
scroll to position [258, 0]
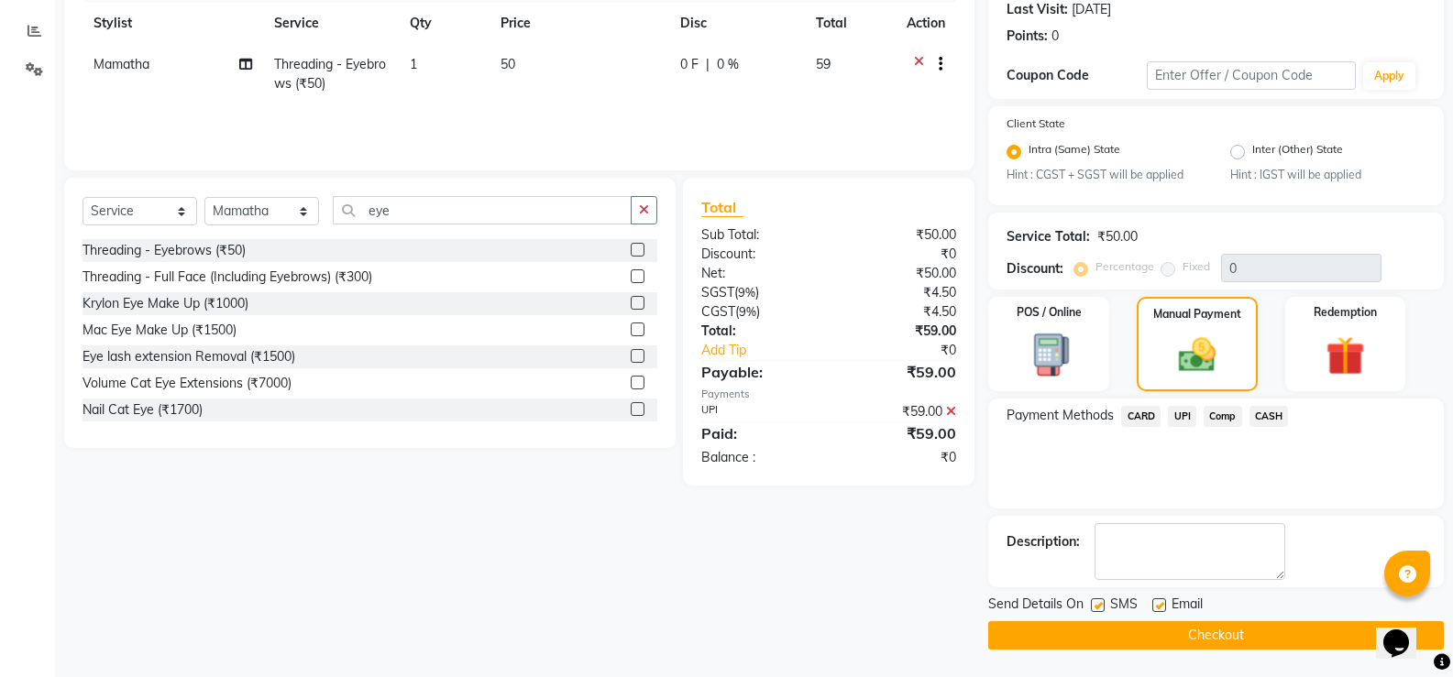
click at [1216, 630] on button "Checkout" at bounding box center [1216, 635] width 456 height 28
